Goal: Find specific page/section: Locate a particular part of the current website

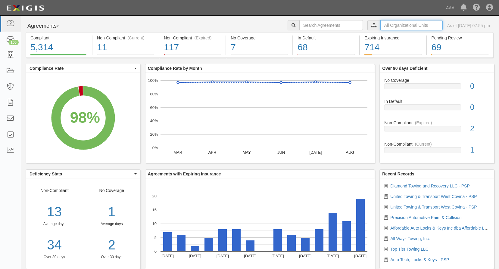
click at [380, 26] on input "text" at bounding box center [411, 25] width 62 height 10
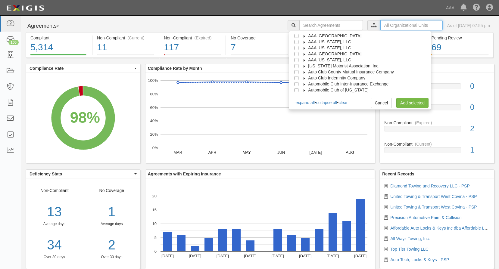
scroll to position [24, 0]
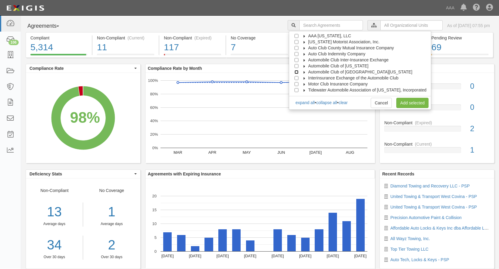
click at [298, 72] on input "Automobile Club of [GEOGRAPHIC_DATA][US_STATE]" at bounding box center [296, 72] width 4 height 4
checkbox input "true"
click at [416, 103] on link "Add selected" at bounding box center [412, 103] width 32 height 10
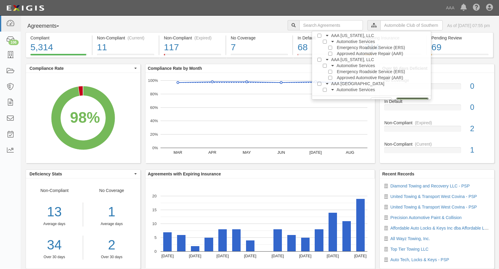
scroll to position [0, 0]
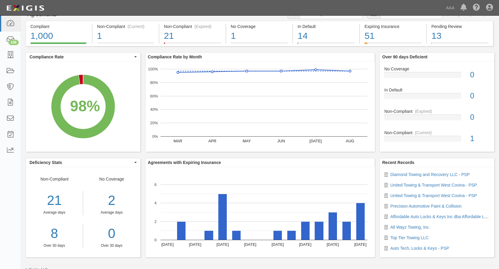
scroll to position [15, 0]
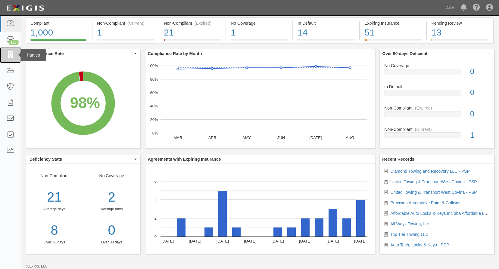
click at [12, 56] on icon at bounding box center [10, 55] width 8 height 7
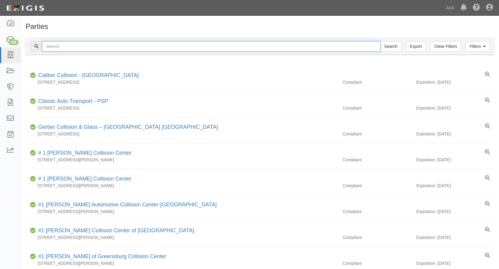
click at [80, 45] on input "text" at bounding box center [211, 46] width 338 height 10
type input "auto lock specialist"
click at [380, 41] on input "Search" at bounding box center [390, 46] width 21 height 10
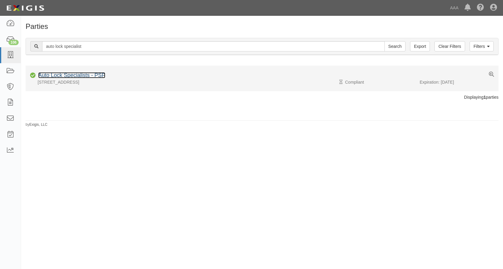
click at [75, 76] on link "Auto Lock Specialists - PSP" at bounding box center [71, 75] width 67 height 6
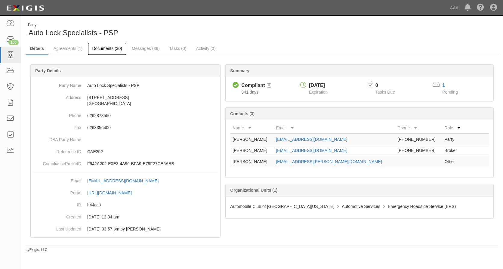
click at [104, 50] on link "Documents (30)" at bounding box center [107, 48] width 39 height 13
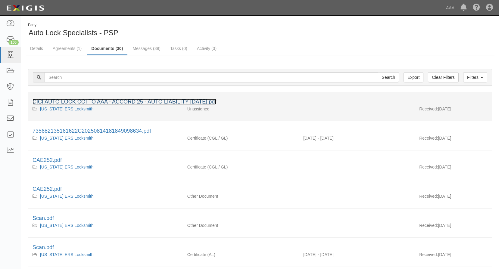
click at [102, 102] on link "CICI AUTO LOCK COI TO AAA - ACCORD 25 - AUTO LIABILITY [DATE].pdf" at bounding box center [125, 102] width 184 height 6
